Goal: Find contact information: Obtain details needed to contact an individual or organization

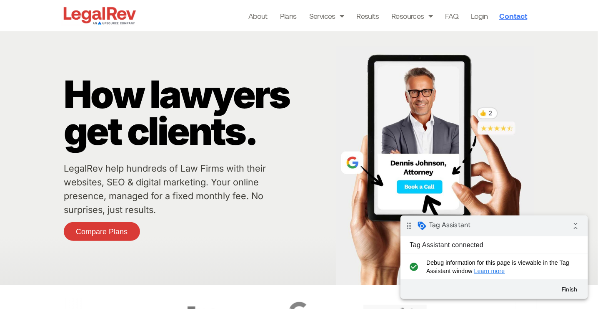
click at [513, 17] on span "Contact" at bounding box center [514, 16] width 28 height 8
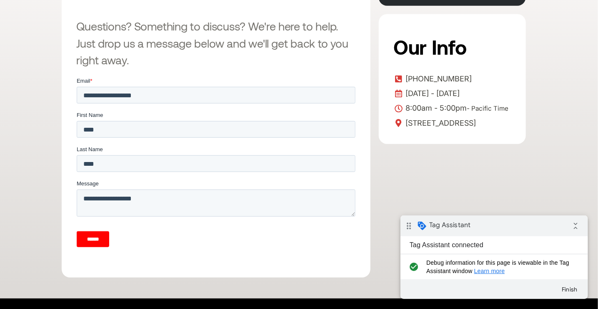
click at [92, 235] on input "******" at bounding box center [92, 239] width 33 height 16
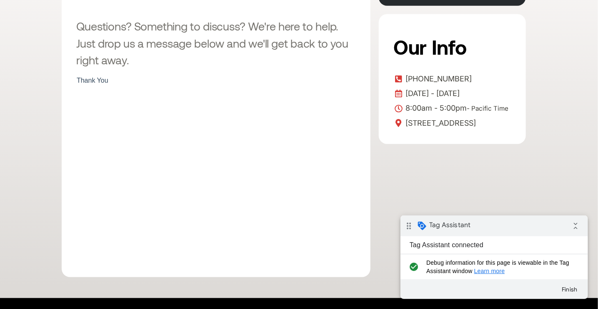
click at [254, 112] on body "Thank You" at bounding box center [215, 169] width 279 height 186
